Goal: Task Accomplishment & Management: Use online tool/utility

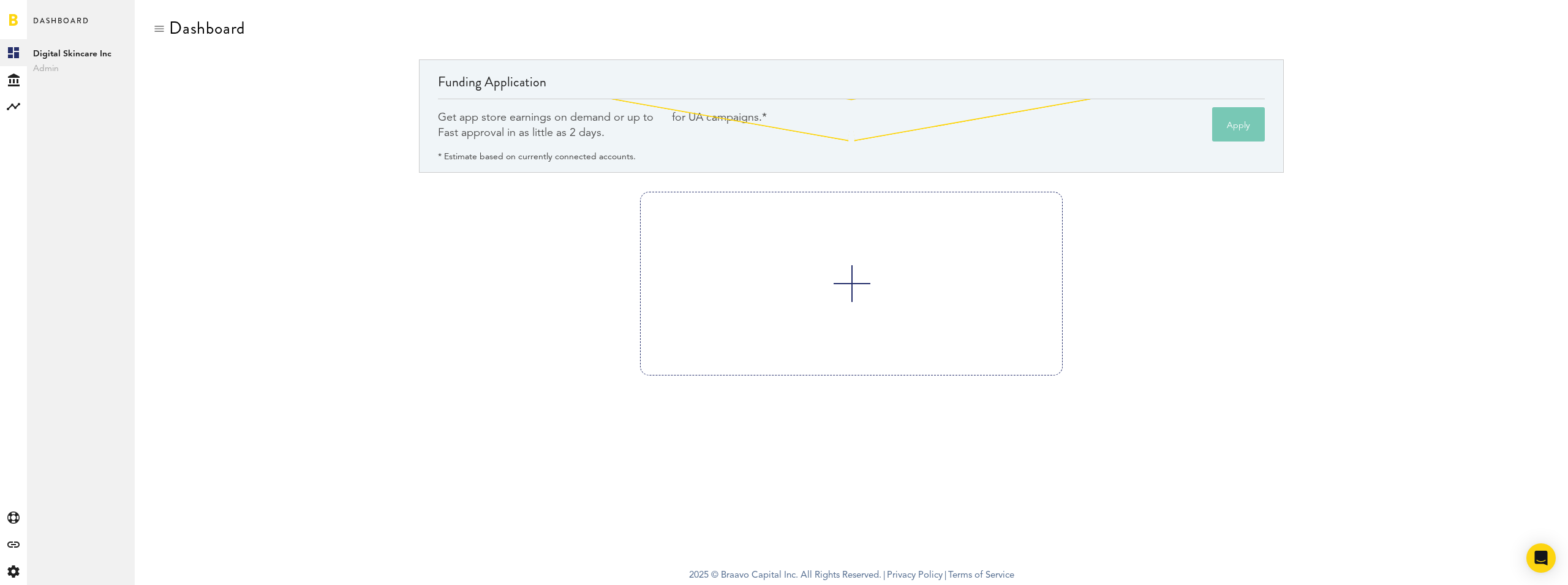
click at [287, 153] on div "Funding Application Get app store earnings on demand or up to for UA campaigns.…" at bounding box center [851, 125] width 1396 height 132
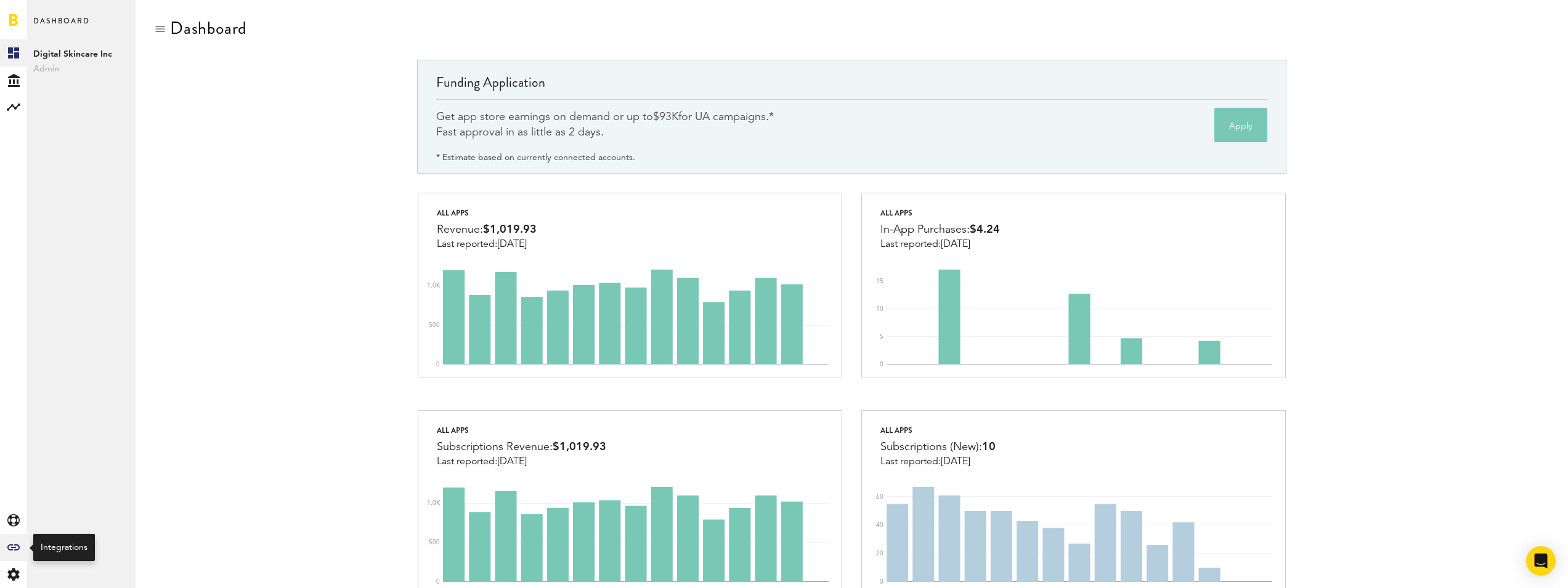
click at [10, 545] on icon "Created with Sketch." at bounding box center [14, 547] width 12 height 6
click at [77, 247] on link "Financing" at bounding box center [81, 243] width 108 height 27
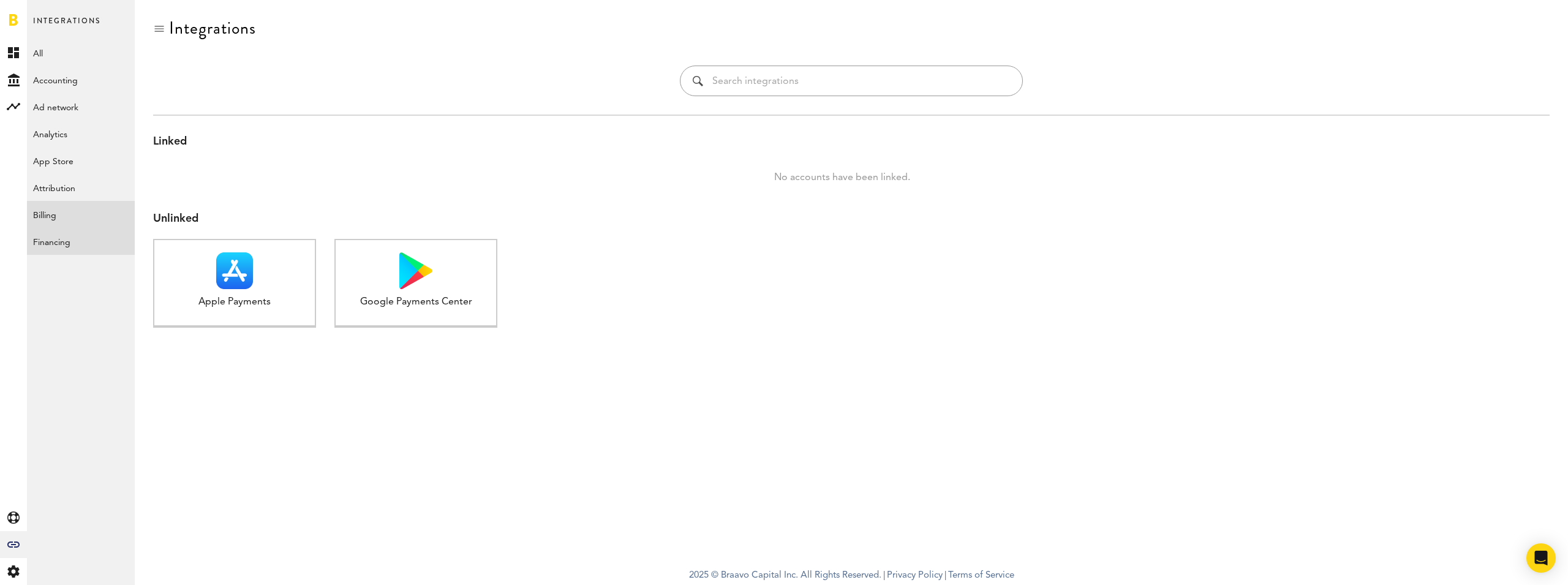
click at [76, 215] on link "Billing" at bounding box center [81, 215] width 108 height 27
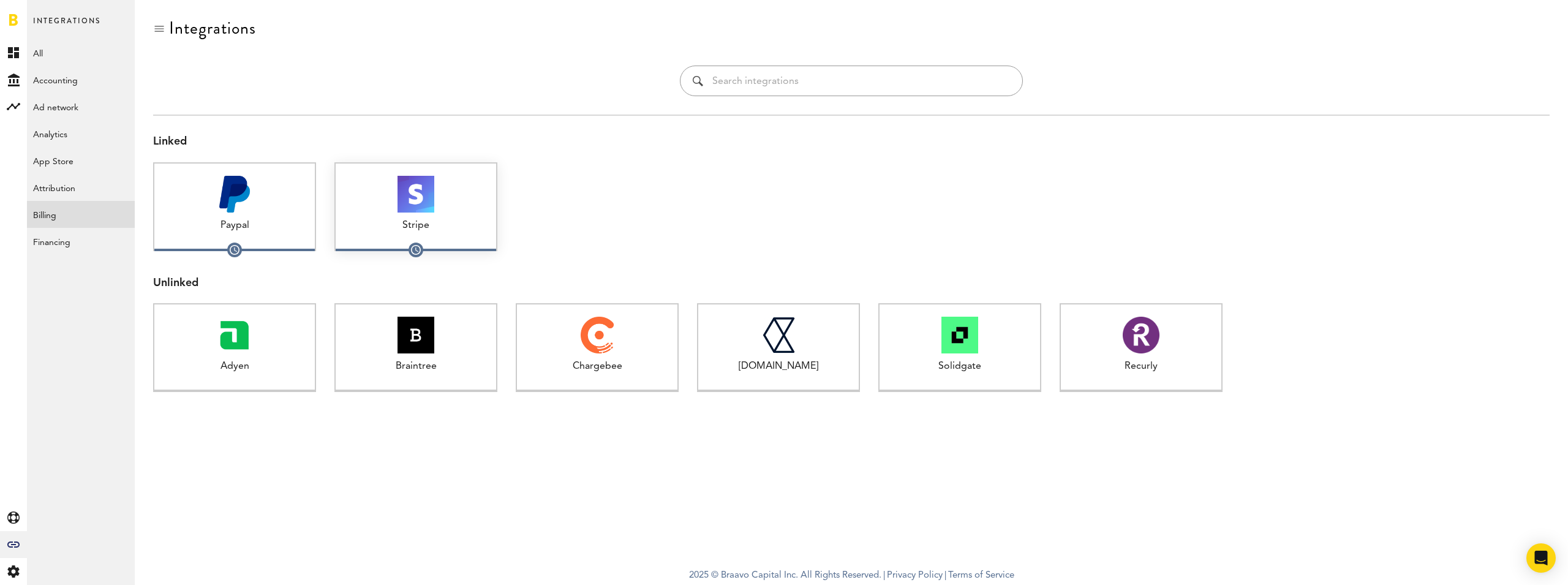
click at [443, 221] on div "Stripe" at bounding box center [416, 226] width 160 height 14
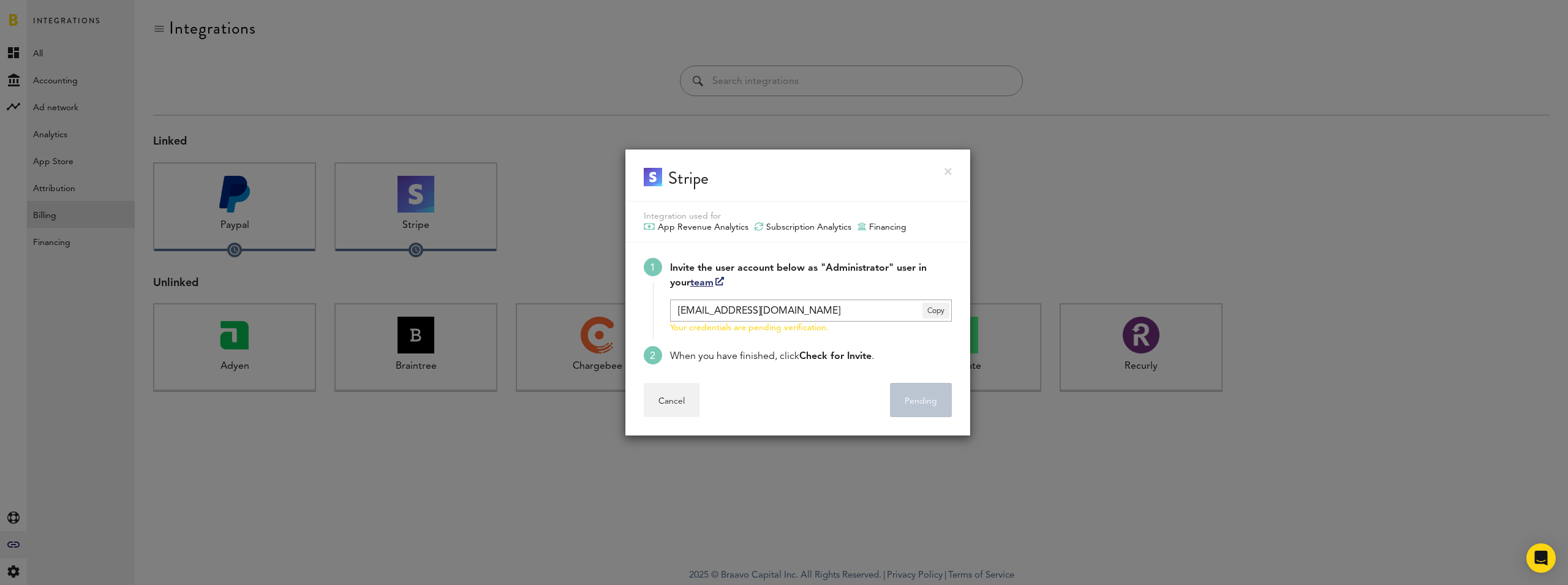
click at [760, 98] on div at bounding box center [784, 292] width 1568 height 585
